Goal: Task Accomplishment & Management: Complete application form

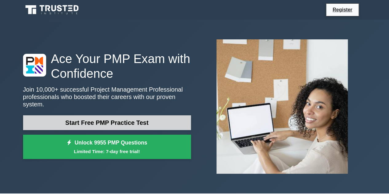
click at [126, 115] on link "Start Free PMP Practice Test" at bounding box center [107, 122] width 168 height 15
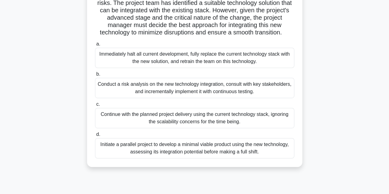
scroll to position [123, 0]
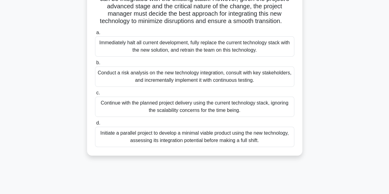
click at [259, 86] on div "Conduct a risk analysis on the new technology integration, consult with key sta…" at bounding box center [194, 76] width 199 height 20
click at [95, 65] on input "b. Conduct a risk analysis on the new technology integration, consult with key …" at bounding box center [95, 63] width 0 height 4
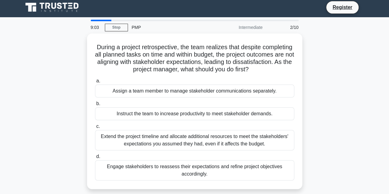
scroll to position [0, 0]
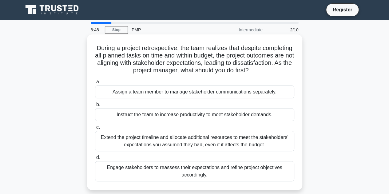
click at [264, 117] on div "Instruct the team to increase productivity to meet stakeholder demands." at bounding box center [194, 114] width 199 height 13
click at [95, 107] on input "b. Instruct the team to increase productivity to meet stakeholder demands." at bounding box center [95, 105] width 0 height 4
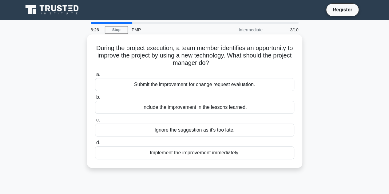
click at [290, 85] on div "Submit the improvement for change request evaluation." at bounding box center [194, 84] width 199 height 13
click at [95, 77] on input "a. Submit the improvement for change request evaluation." at bounding box center [95, 75] width 0 height 4
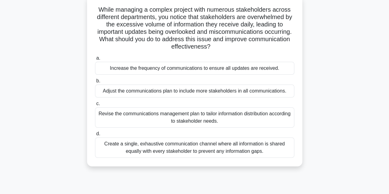
scroll to position [31, 0]
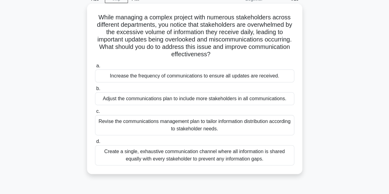
click at [268, 123] on div "Revise the communications management plan to tailor information distribution ac…" at bounding box center [194, 125] width 199 height 20
click at [95, 114] on input "c. Revise the communications management plan to tailor information distribution…" at bounding box center [95, 112] width 0 height 4
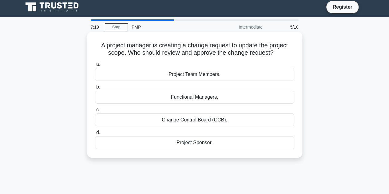
scroll to position [0, 0]
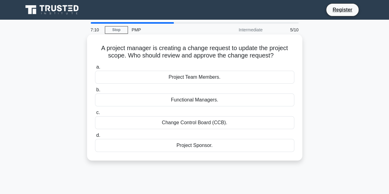
click at [265, 123] on div "Change Control Board (CCB)." at bounding box center [194, 122] width 199 height 13
click at [95, 115] on input "c. Change Control Board (CCB)." at bounding box center [95, 113] width 0 height 4
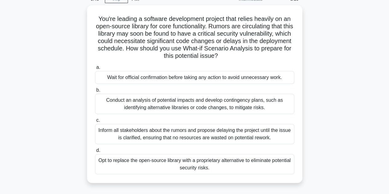
scroll to position [62, 0]
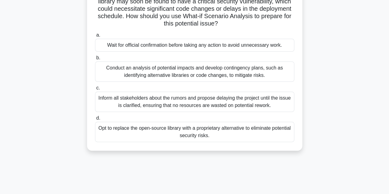
click at [207, 78] on div "Conduct an analysis of potential impacts and develop contingency plans, such as…" at bounding box center [194, 72] width 199 height 20
click at [95, 60] on input "b. Conduct an analysis of potential impacts and develop contingency plans, such…" at bounding box center [95, 58] width 0 height 4
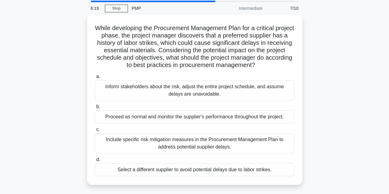
scroll to position [31, 0]
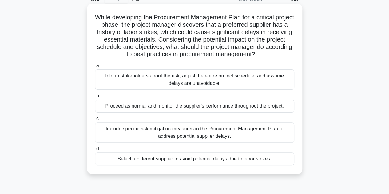
click at [254, 136] on div "Include specific risk mitigation measures in the Procurement Management Plan to…" at bounding box center [194, 133] width 199 height 20
click at [95, 121] on input "c. Include specific risk mitigation measures in the Procurement Management Plan…" at bounding box center [95, 119] width 0 height 4
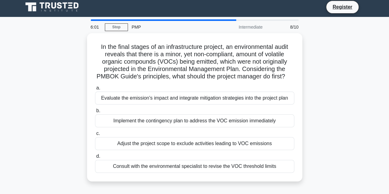
scroll to position [0, 0]
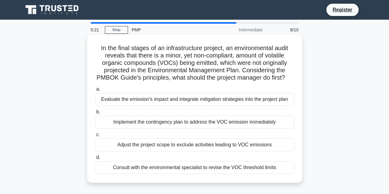
click at [198, 174] on div "Consult with the environmental specialist to revise the VOC threshold limits" at bounding box center [194, 167] width 199 height 13
click at [95, 160] on input "d. Consult with the environmental specialist to revise the VOC threshold limits" at bounding box center [95, 158] width 0 height 4
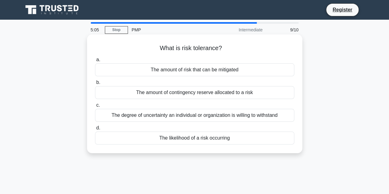
click at [268, 135] on div "The likelihood of a risk occurring" at bounding box center [194, 138] width 199 height 13
click at [95, 130] on input "d. The likelihood of a risk occurring" at bounding box center [95, 128] width 0 height 4
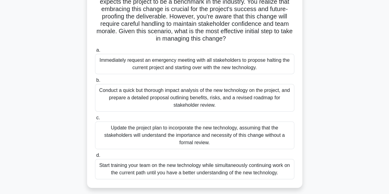
scroll to position [123, 0]
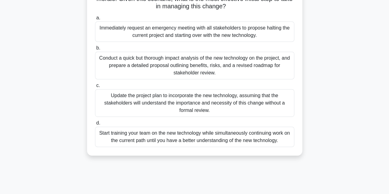
click at [239, 67] on div "Conduct a quick but thorough impact analysis of the new technology on the proje…" at bounding box center [194, 66] width 199 height 28
click at [95, 50] on input "b. Conduct a quick but thorough impact analysis of the new technology on the pr…" at bounding box center [95, 48] width 0 height 4
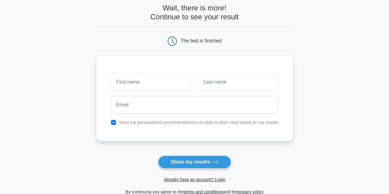
scroll to position [62, 0]
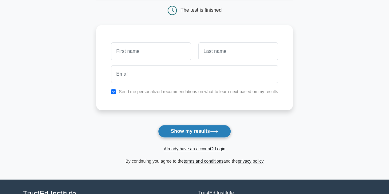
click at [218, 132] on icon at bounding box center [214, 131] width 8 height 3
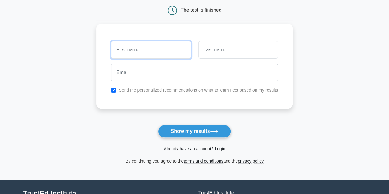
click at [157, 50] on input "text" at bounding box center [151, 50] width 80 height 18
type input "[PERSON_NAME]"
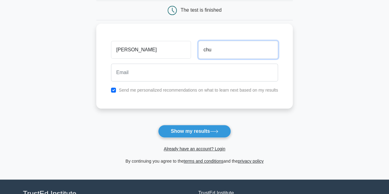
type input "chu"
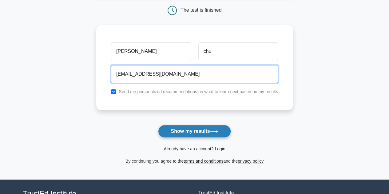
type input "[EMAIL_ADDRESS][DOMAIN_NAME]"
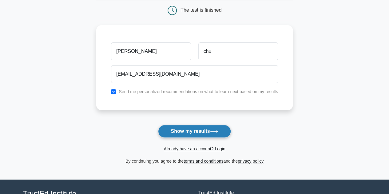
click at [183, 132] on button "Show my results" at bounding box center [194, 131] width 73 height 13
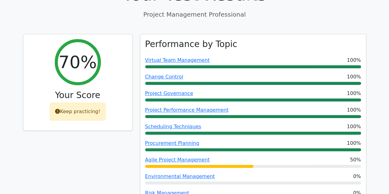
scroll to position [215, 0]
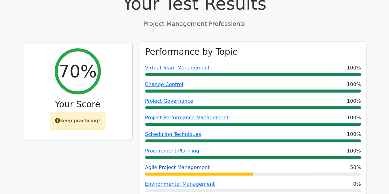
click at [196, 165] on link "Agile Project Management" at bounding box center [177, 168] width 65 height 6
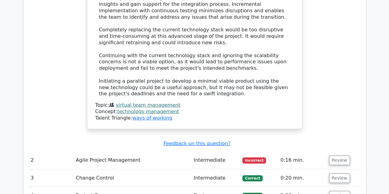
scroll to position [923, 0]
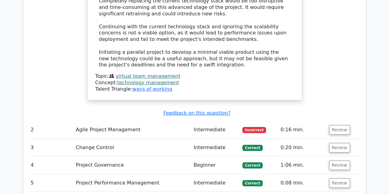
click at [115, 121] on td "Agile Project Management" at bounding box center [132, 130] width 118 height 18
click at [335, 125] on button "Review" at bounding box center [339, 130] width 21 height 10
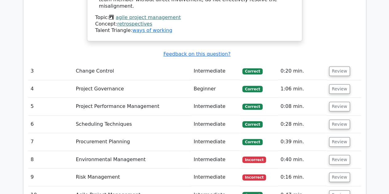
scroll to position [1324, 0]
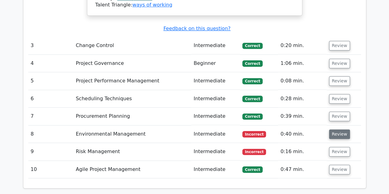
click at [335, 130] on button "Review" at bounding box center [339, 135] width 21 height 10
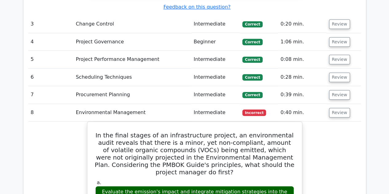
scroll to position [1354, 0]
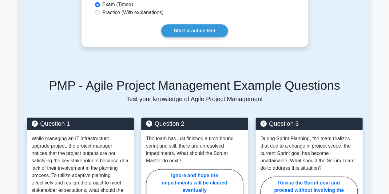
scroll to position [277, 0]
